Goal: Task Accomplishment & Management: Complete application form

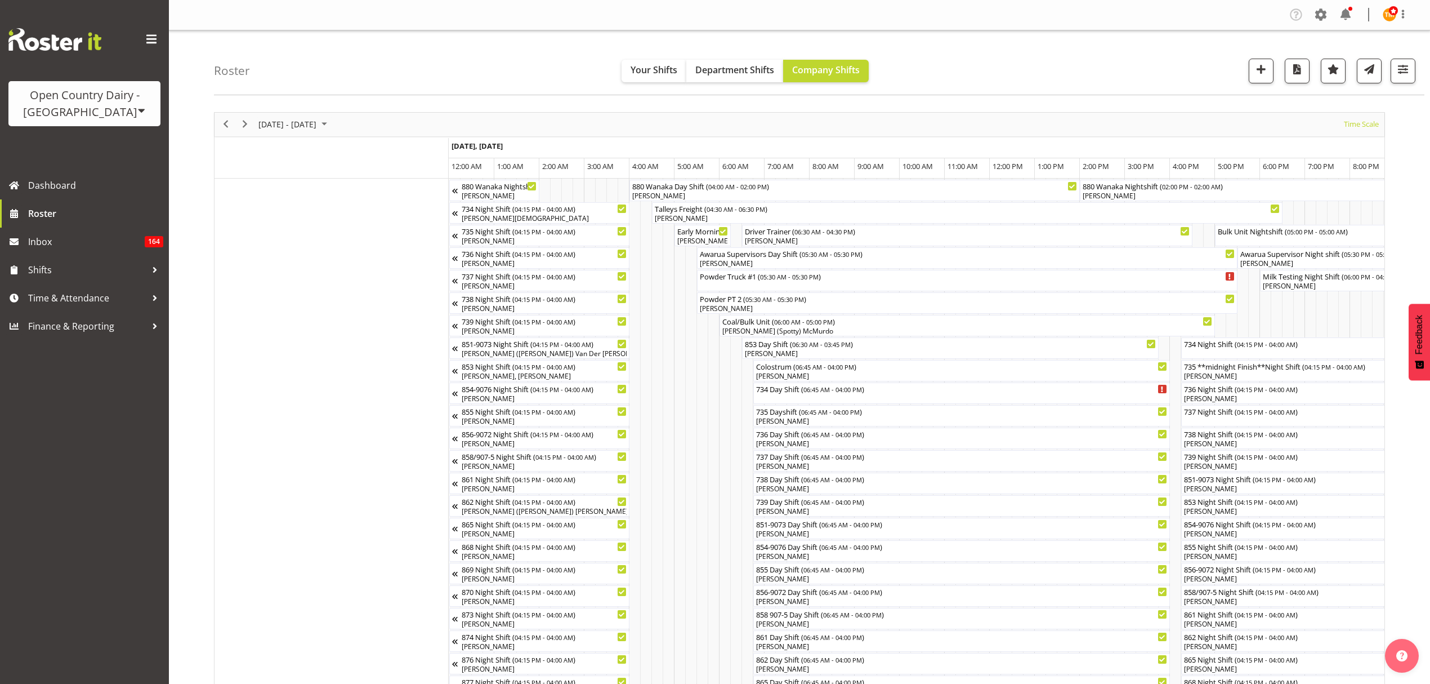
scroll to position [0, 2163]
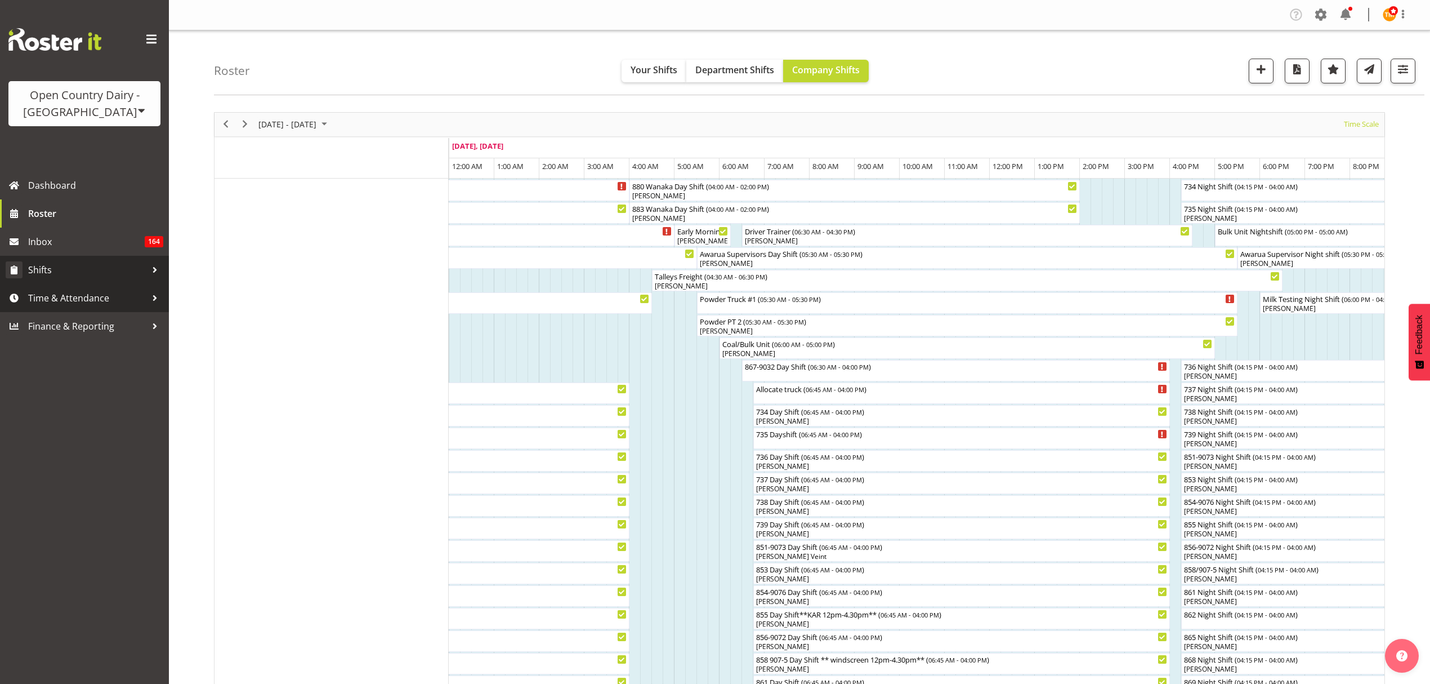
click at [68, 273] on span "Shifts" at bounding box center [87, 269] width 118 height 17
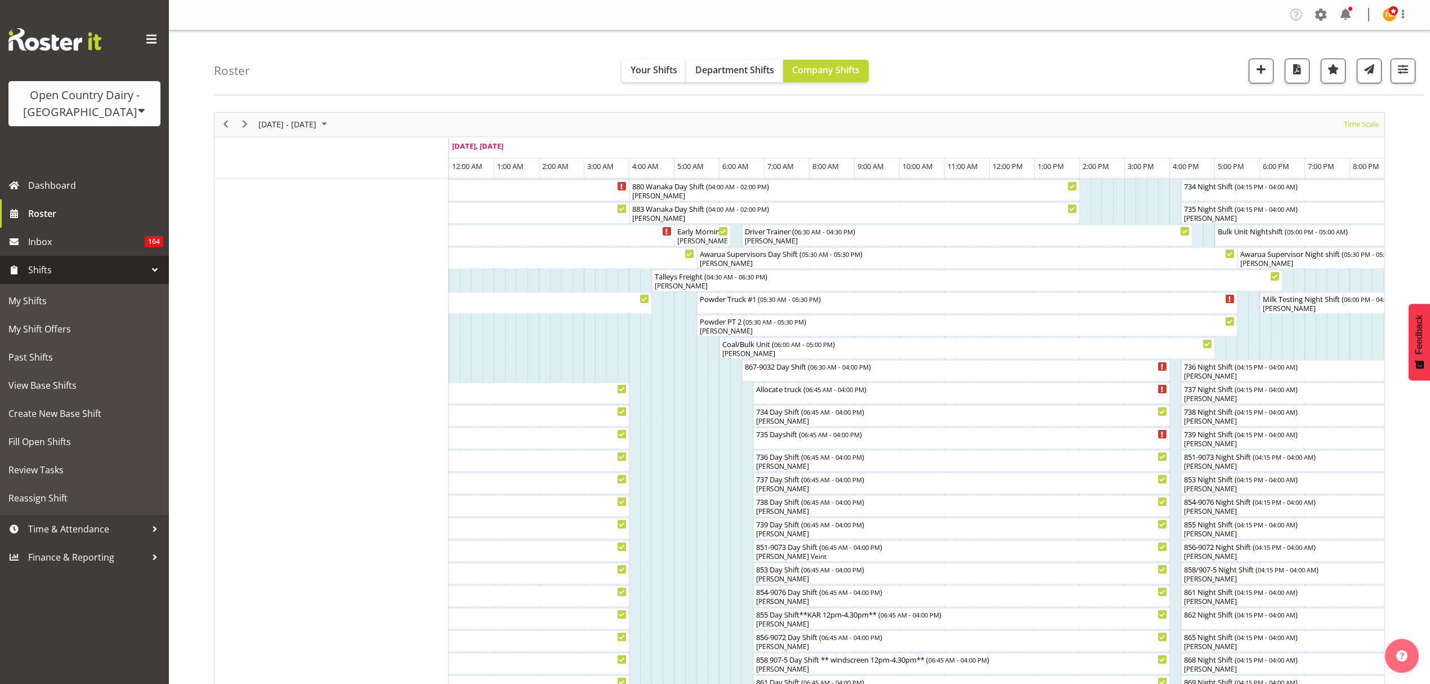
click at [93, 268] on span "Shifts" at bounding box center [87, 269] width 118 height 17
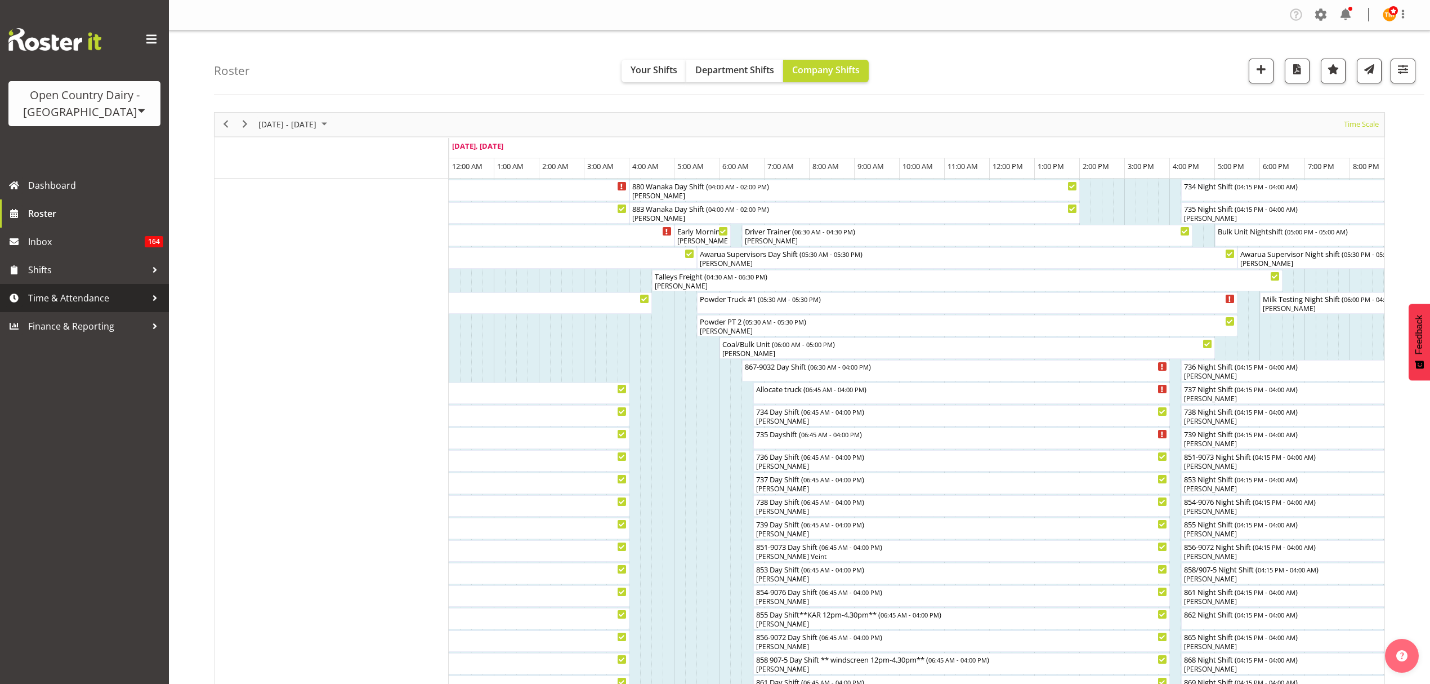
click at [82, 302] on span "Time & Attendance" at bounding box center [87, 297] width 118 height 17
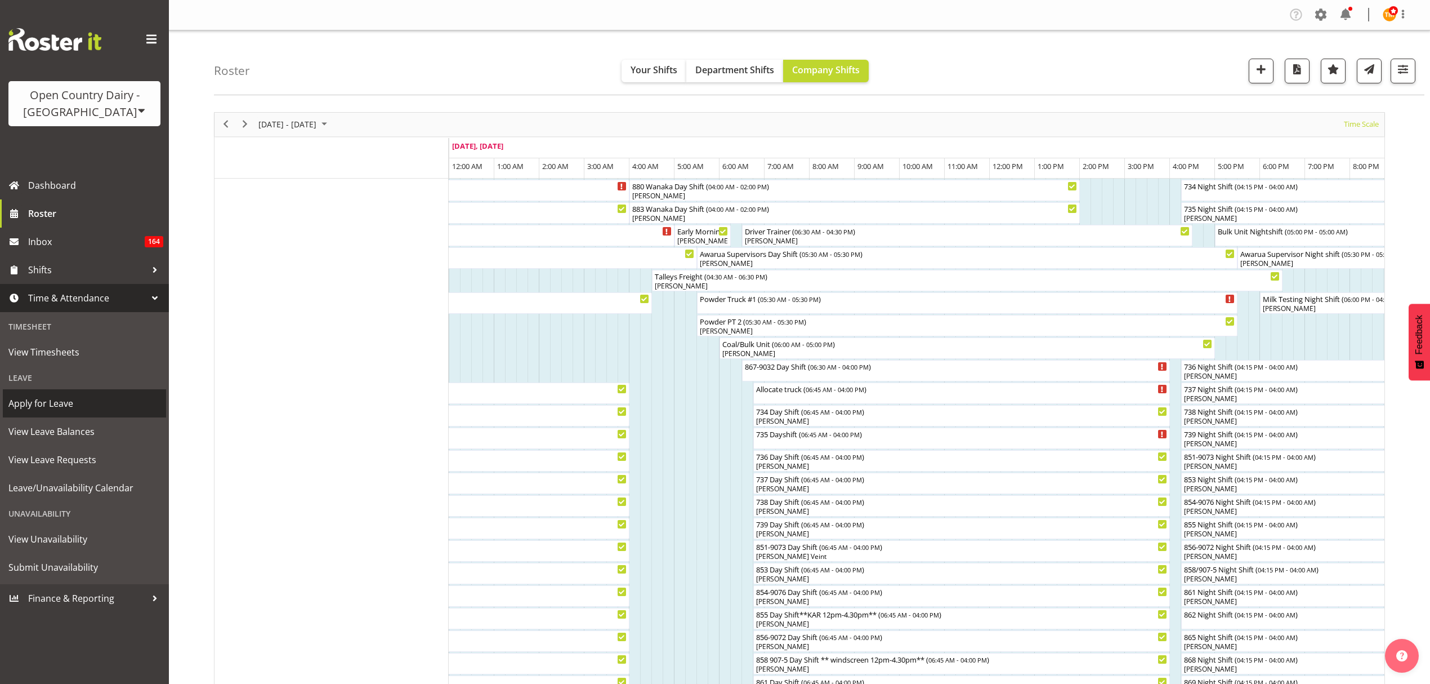
click at [77, 403] on span "Apply for Leave" at bounding box center [84, 403] width 152 height 17
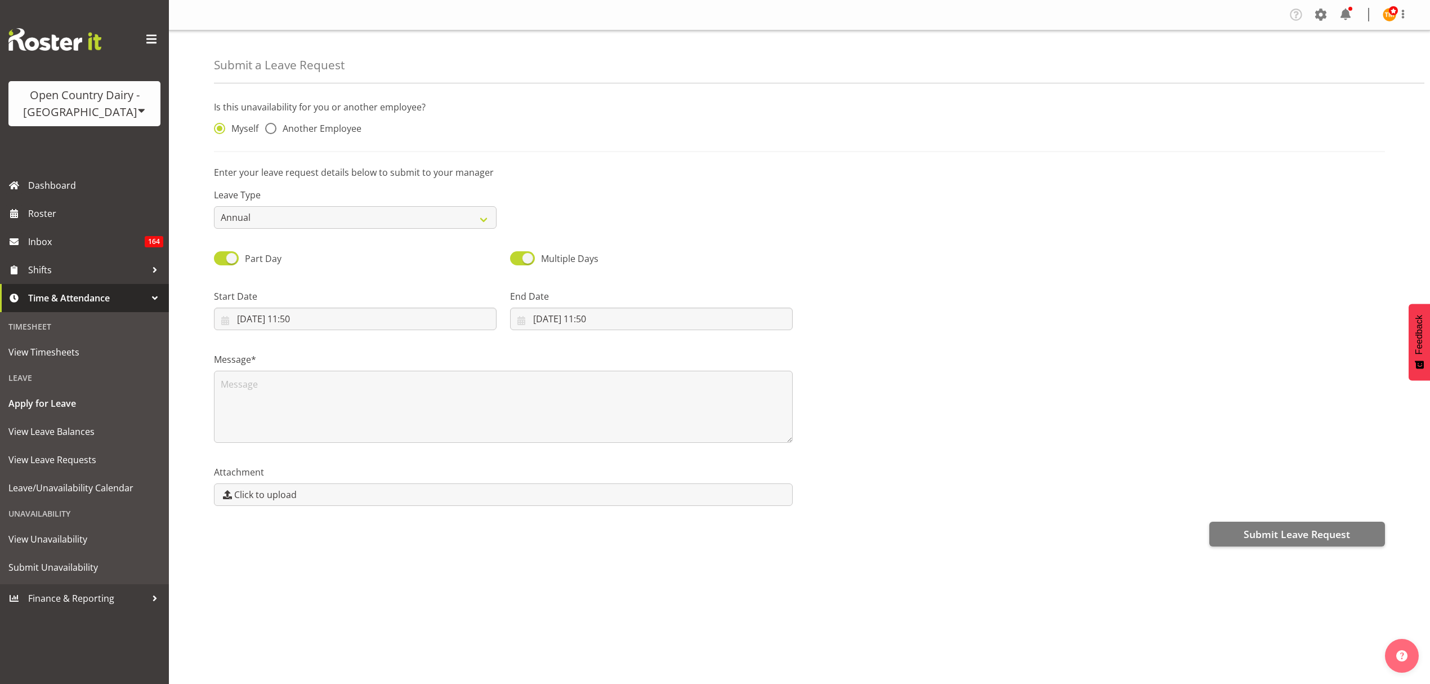
click at [305, 151] on hr at bounding box center [799, 151] width 1171 height 1
click at [313, 133] on span "Another Employee" at bounding box center [319, 128] width 85 height 11
click at [273, 132] on input "Another Employee" at bounding box center [268, 128] width 7 height 7
radio input "true"
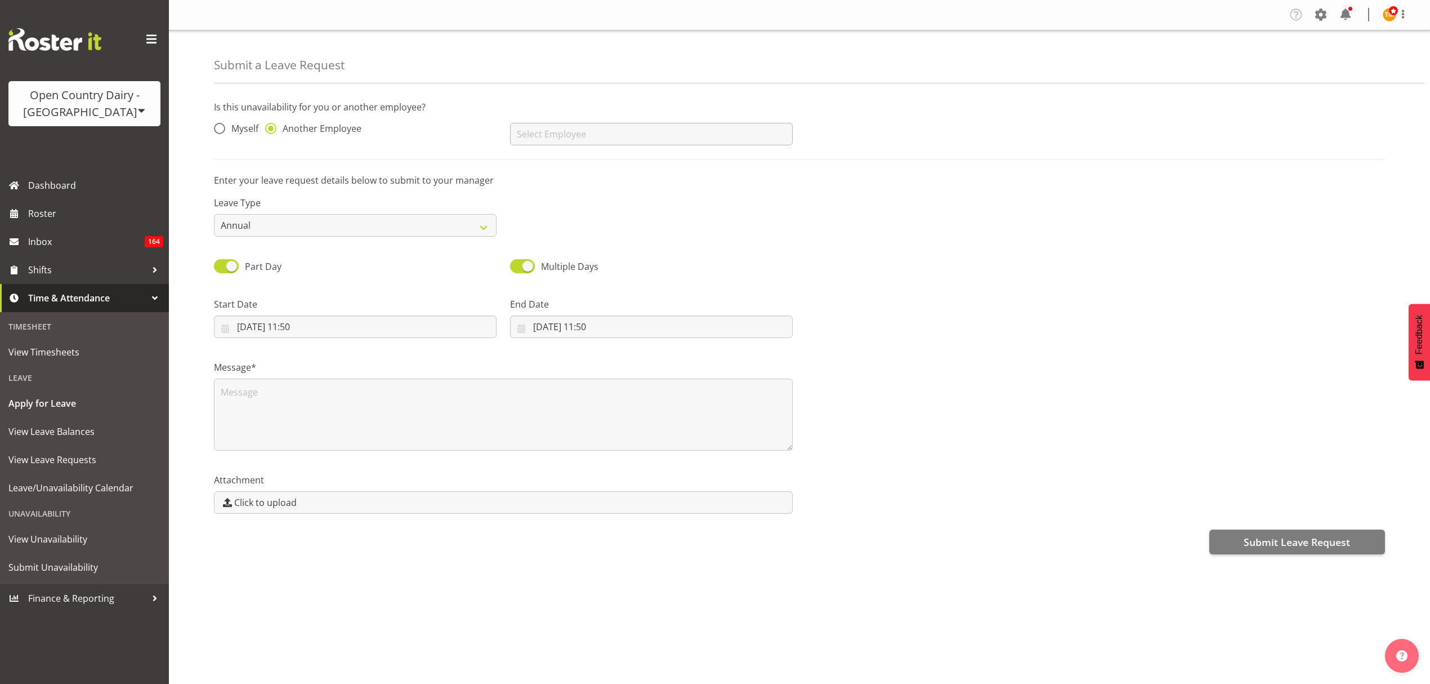
click at [510, 127] on div "No results found" at bounding box center [651, 129] width 296 height 45
click at [533, 133] on input "text" at bounding box center [651, 134] width 283 height 23
click at [581, 202] on span "[PERSON_NAME]" at bounding box center [554, 203] width 70 height 12
type input "[PERSON_NAME]"
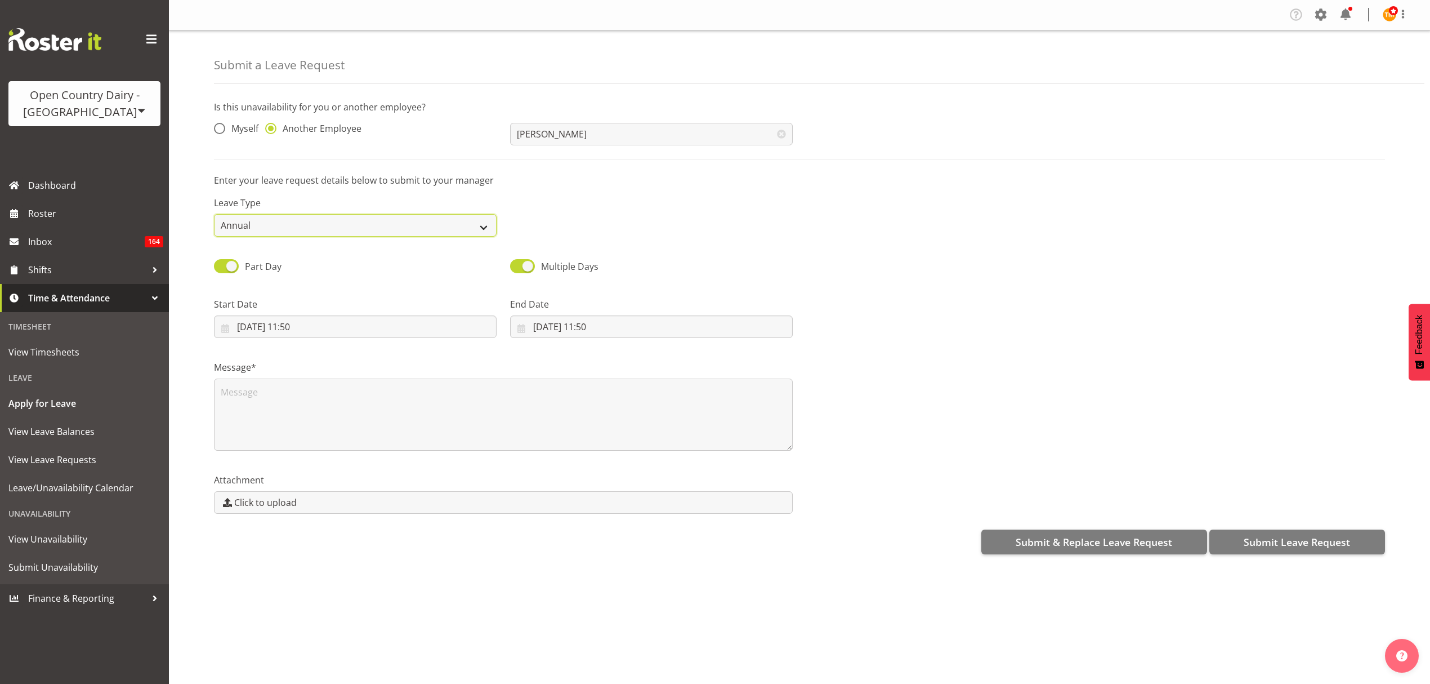
click at [378, 224] on select "Annual Sick Leave Without Pay Bereavement Domestic Violence Parental Jury Servi…" at bounding box center [355, 225] width 283 height 23
click at [214, 215] on select "Annual Sick Leave Without Pay Bereavement Domestic Violence Parental Jury Servi…" at bounding box center [355, 225] width 283 height 23
click at [361, 255] on div "Part Day" at bounding box center [355, 262] width 296 height 38
click at [304, 322] on input "17/09/2025, 11:50" at bounding box center [355, 326] width 283 height 23
click at [319, 307] on label "Start Date" at bounding box center [355, 304] width 283 height 14
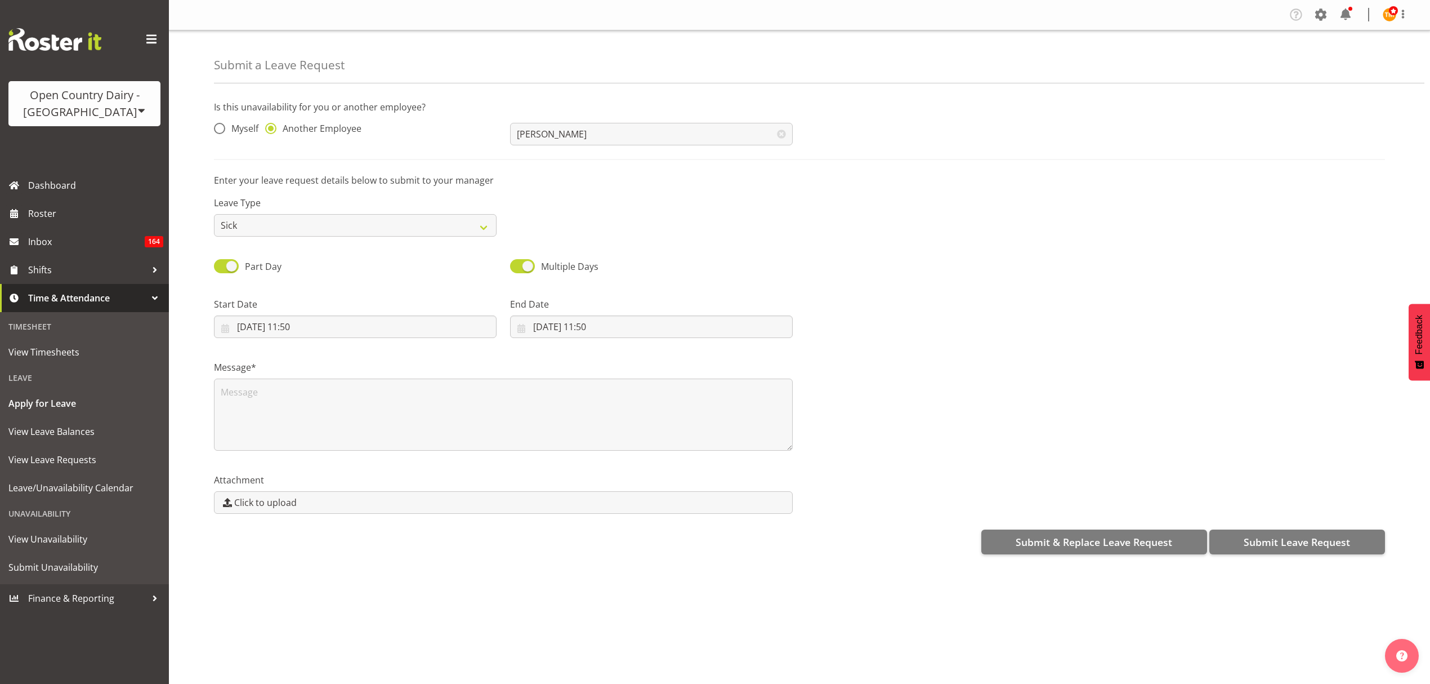
click at [326, 348] on div "Message*" at bounding box center [503, 401] width 592 height 113
click at [323, 341] on div "Start Date 17/09/2025, 11:50 January February March April May June July August …" at bounding box center [355, 313] width 296 height 63
click at [320, 330] on input "17/09/2025, 11:50" at bounding box center [355, 326] width 283 height 23
click at [321, 292] on div "Start Date 17/09/2025, 11:50 January February March April May June July August …" at bounding box center [355, 313] width 296 height 63
click at [586, 149] on div "Christopher McIver Christopher McIver" at bounding box center [651, 129] width 296 height 45
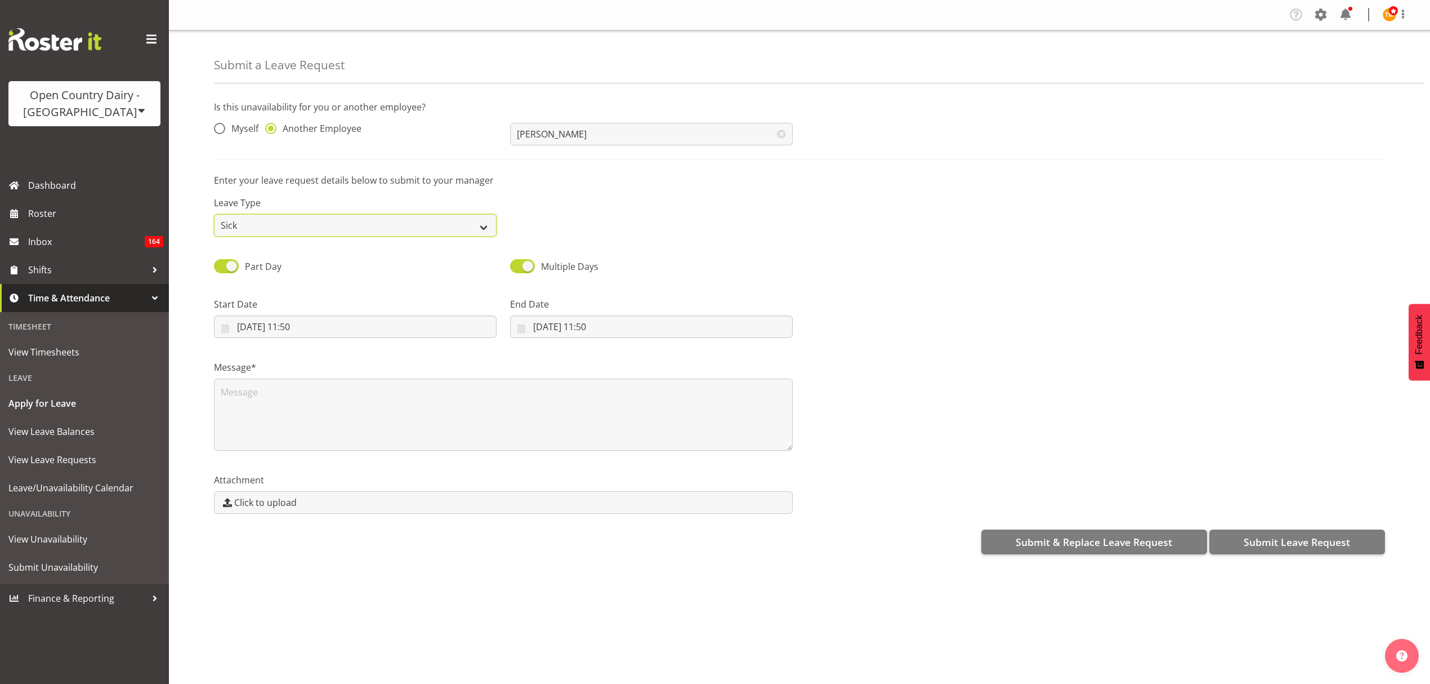
click at [305, 229] on select "Annual Sick Leave Without Pay Bereavement Domestic Violence Parental Jury Servi…" at bounding box center [355, 225] width 283 height 23
select select "Leave Without Pay"
click at [214, 215] on select "Annual Sick Leave Without Pay Bereavement Domestic Violence Parental Jury Servi…" at bounding box center [355, 225] width 283 height 23
click at [282, 402] on textarea at bounding box center [503, 414] width 579 height 72
type textarea "ACC"
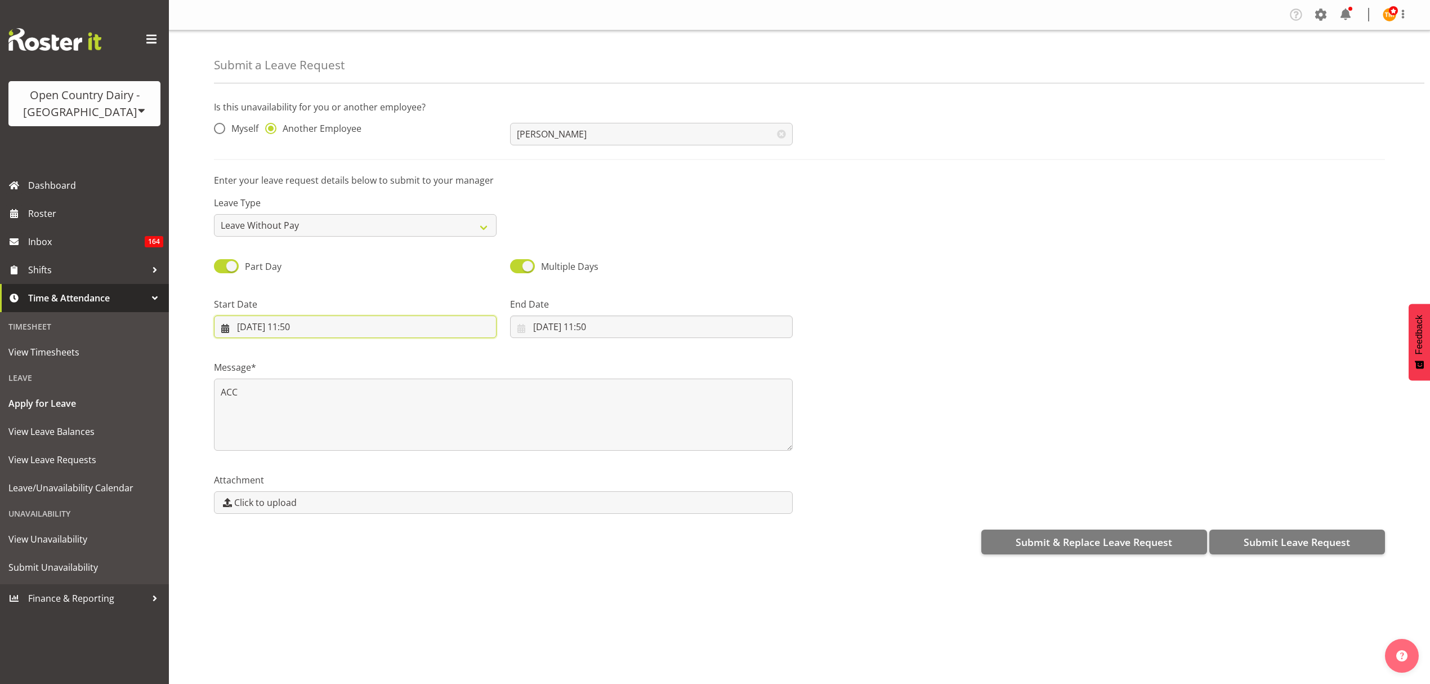
click at [350, 332] on input "17/09/2025, 11:50" at bounding box center [355, 326] width 283 height 23
click at [300, 463] on link "16" at bounding box center [294, 460] width 23 height 22
type input "16/09/2025, 11:50"
click at [552, 341] on div "End Date 17/09/2025, 11:50 January February March April May June July August Se…" at bounding box center [651, 313] width 296 height 63
click at [555, 338] on input "17/09/2025, 11:50" at bounding box center [651, 326] width 283 height 23
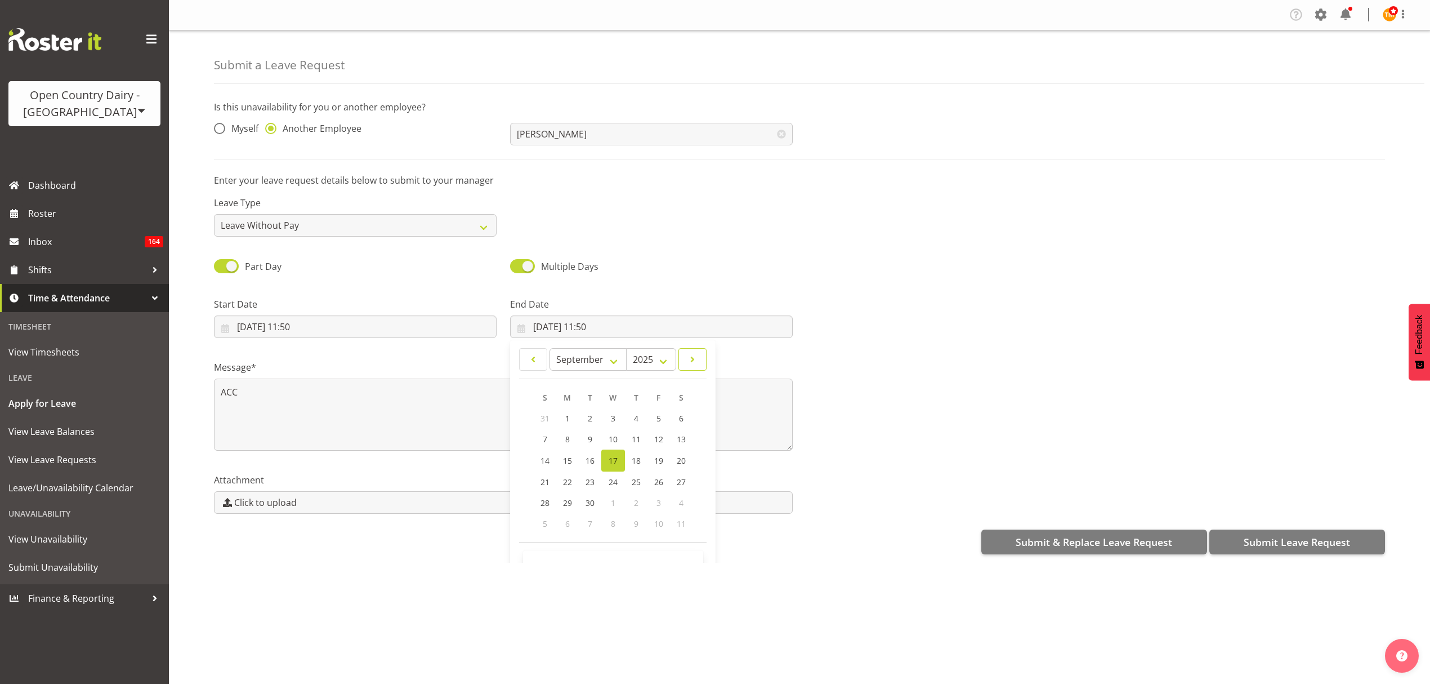
click at [690, 362] on span at bounding box center [693, 360] width 14 height 14
select select "9"
click at [618, 465] on link "15" at bounding box center [613, 459] width 23 height 21
type input "15/10/2025, 11:50"
click at [480, 401] on textarea "ACC" at bounding box center [503, 414] width 579 height 72
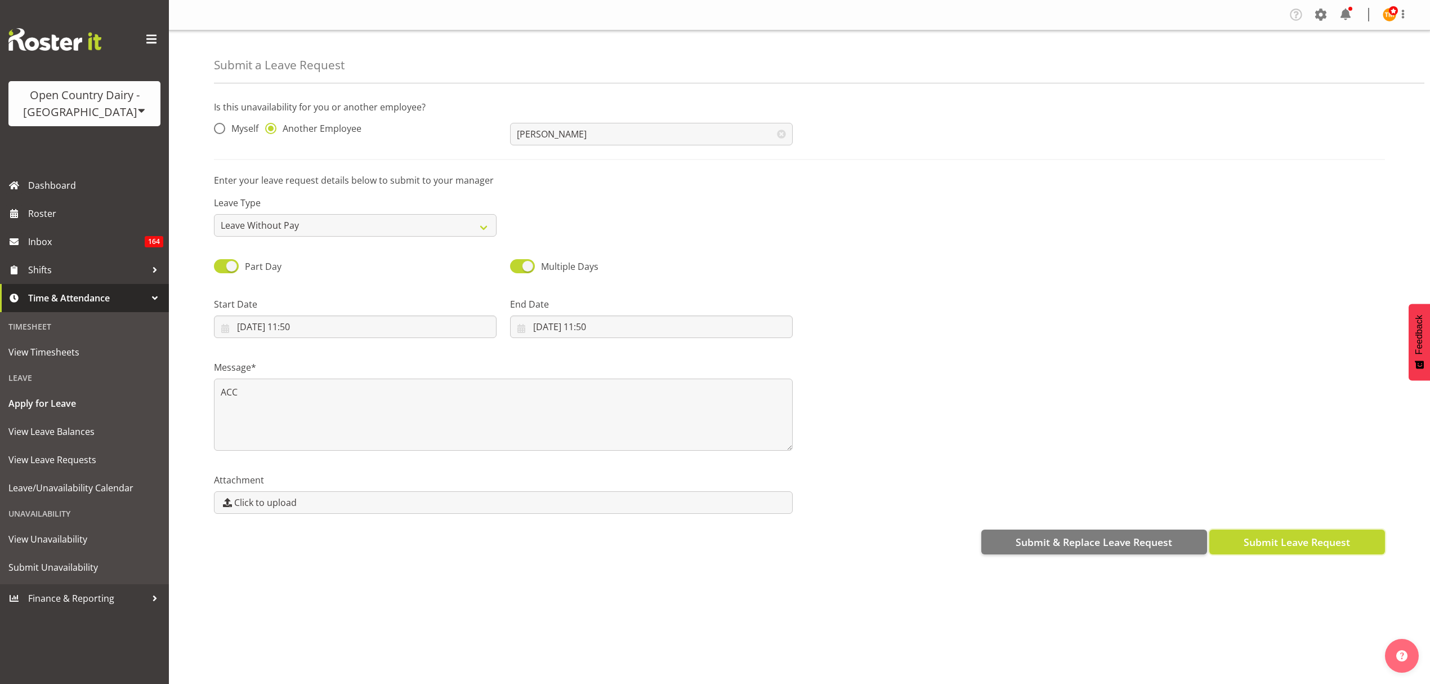
click at [1299, 535] on span "Submit Leave Request" at bounding box center [1297, 541] width 106 height 15
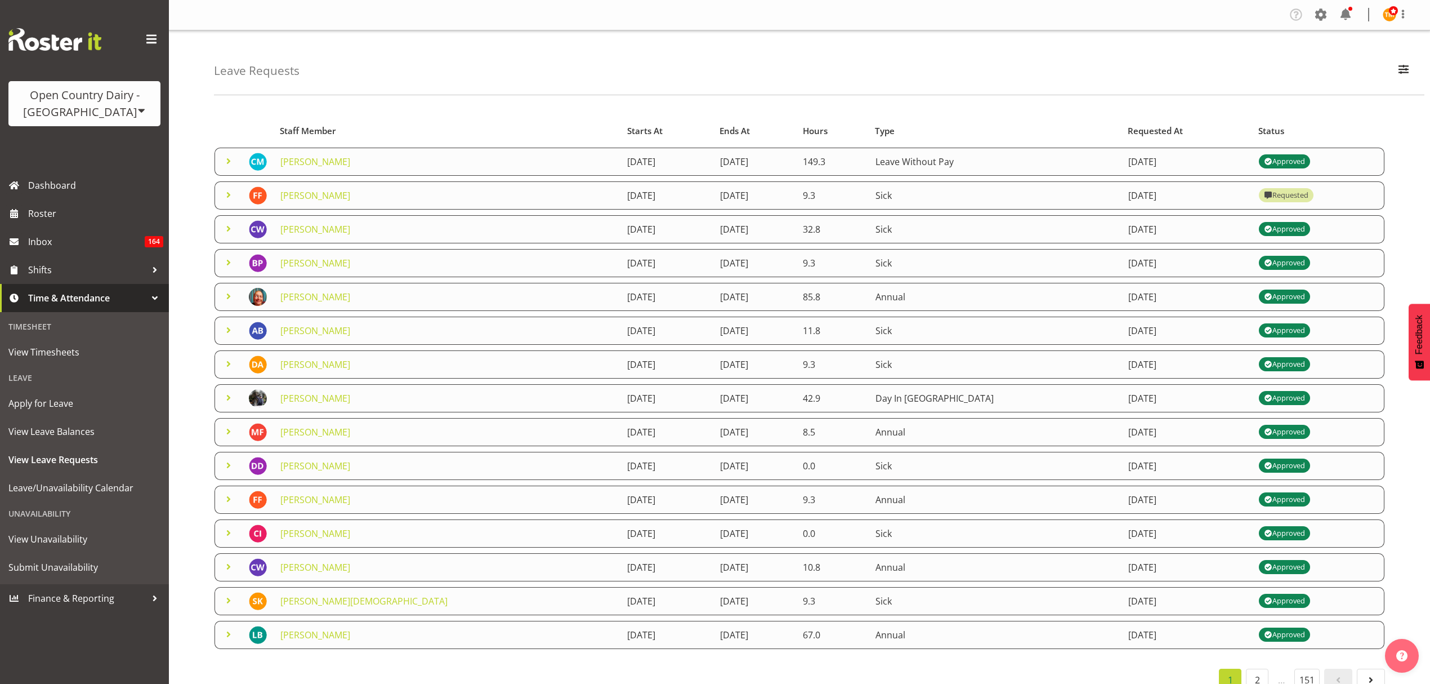
click at [229, 156] on span at bounding box center [229, 161] width 14 height 14
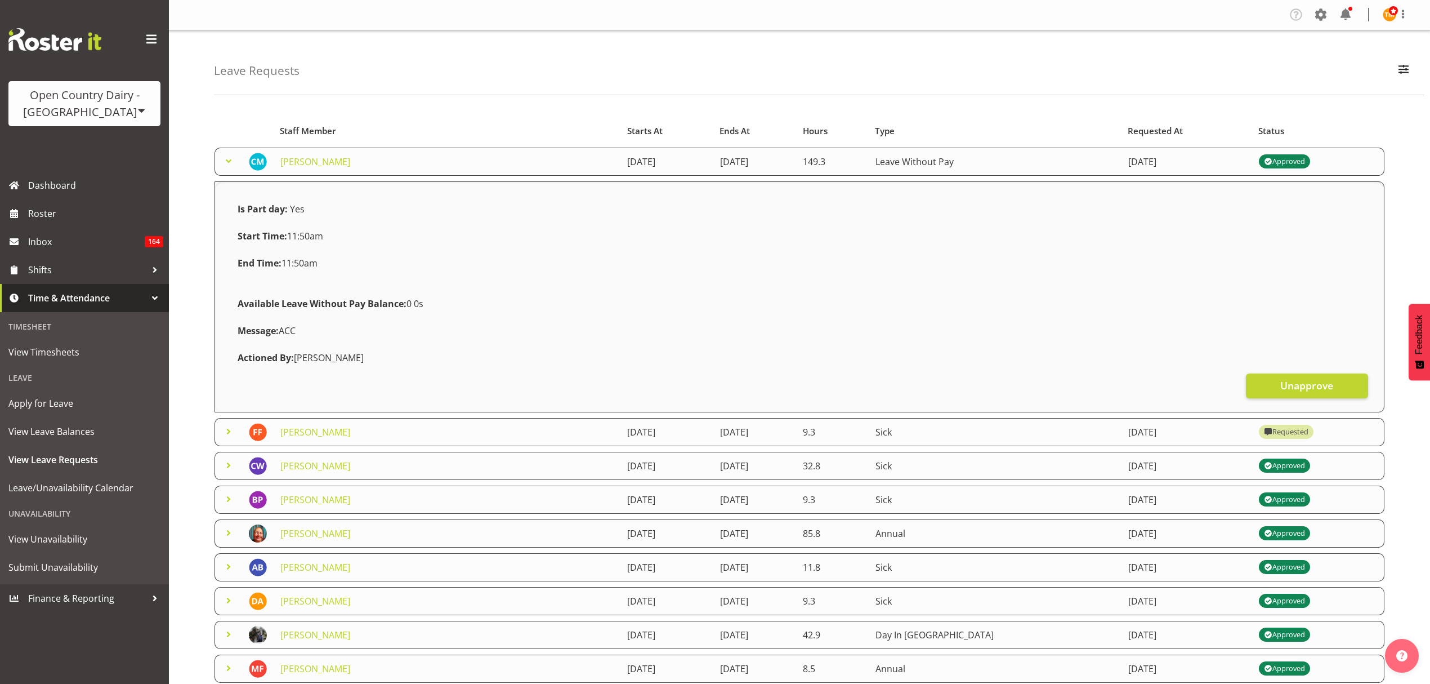
click at [229, 156] on span at bounding box center [229, 161] width 14 height 14
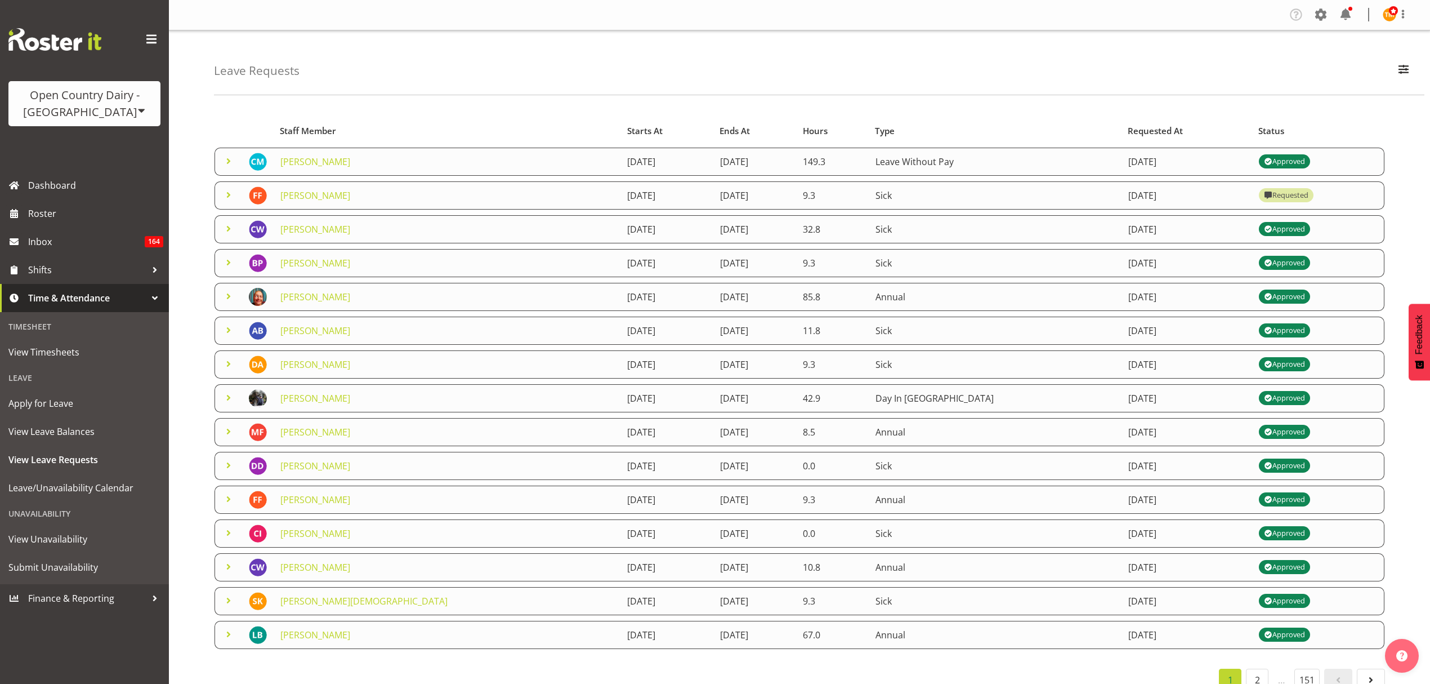
click at [229, 197] on span at bounding box center [229, 195] width 14 height 14
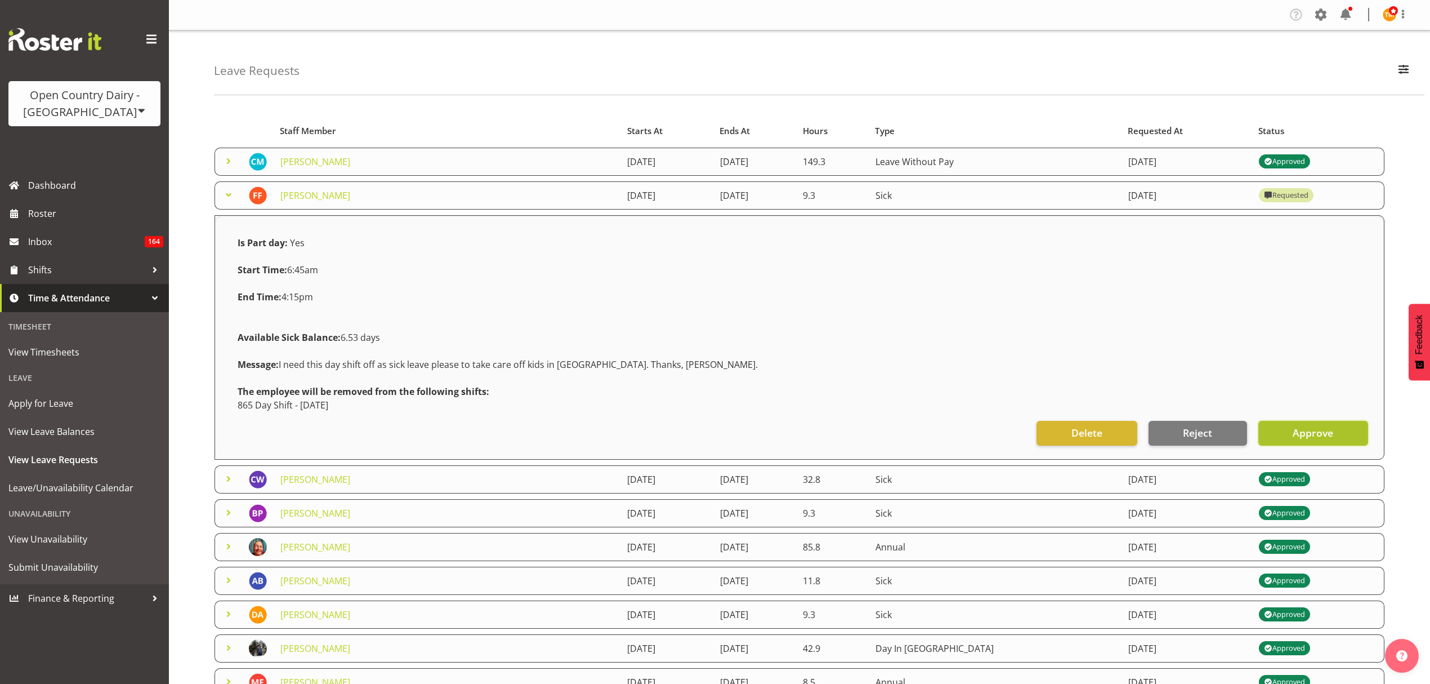
click at [1314, 435] on span "Approve" at bounding box center [1313, 432] width 41 height 15
